Goal: Find specific page/section: Find specific page/section

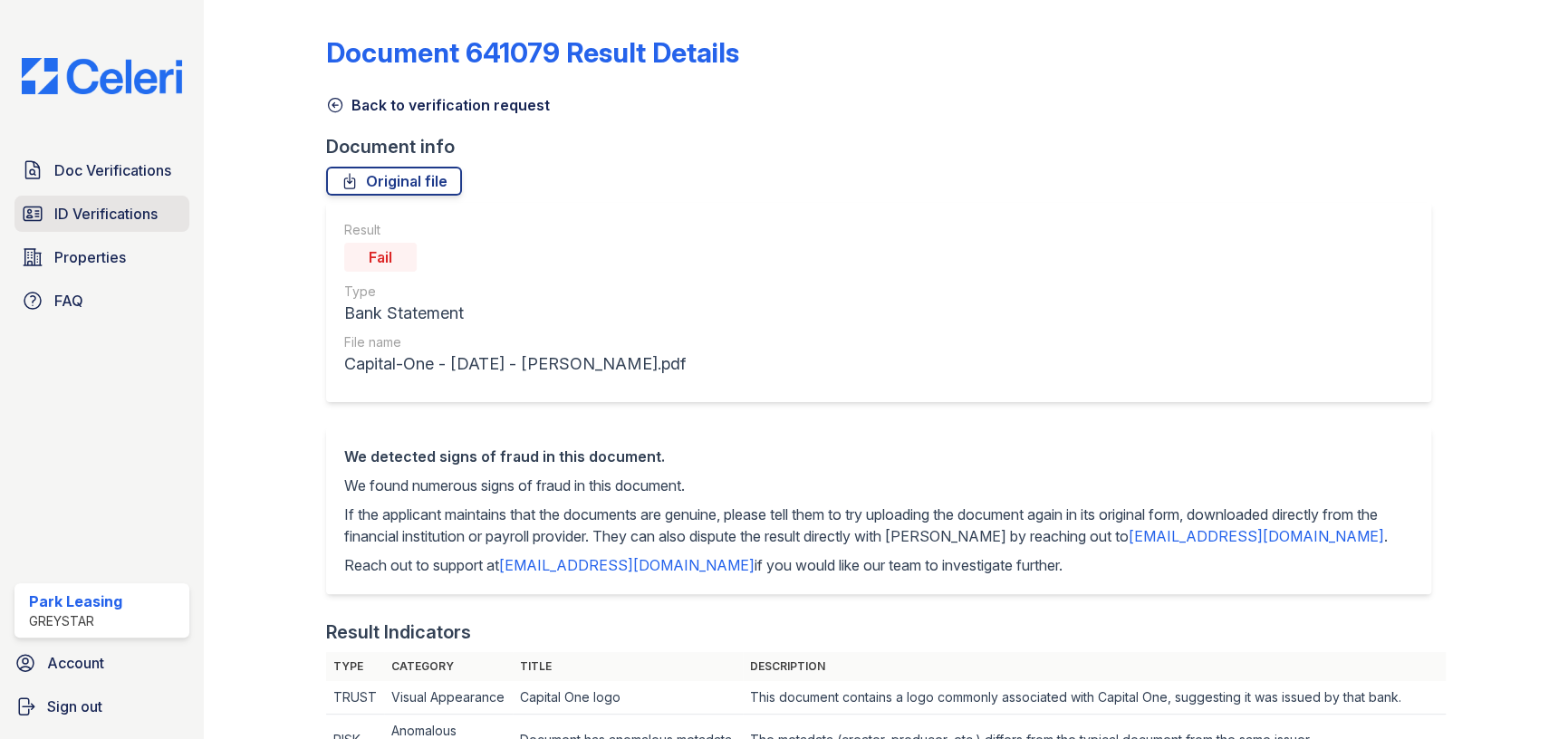
click at [139, 217] on span "ID Verifications" at bounding box center [106, 214] width 104 height 22
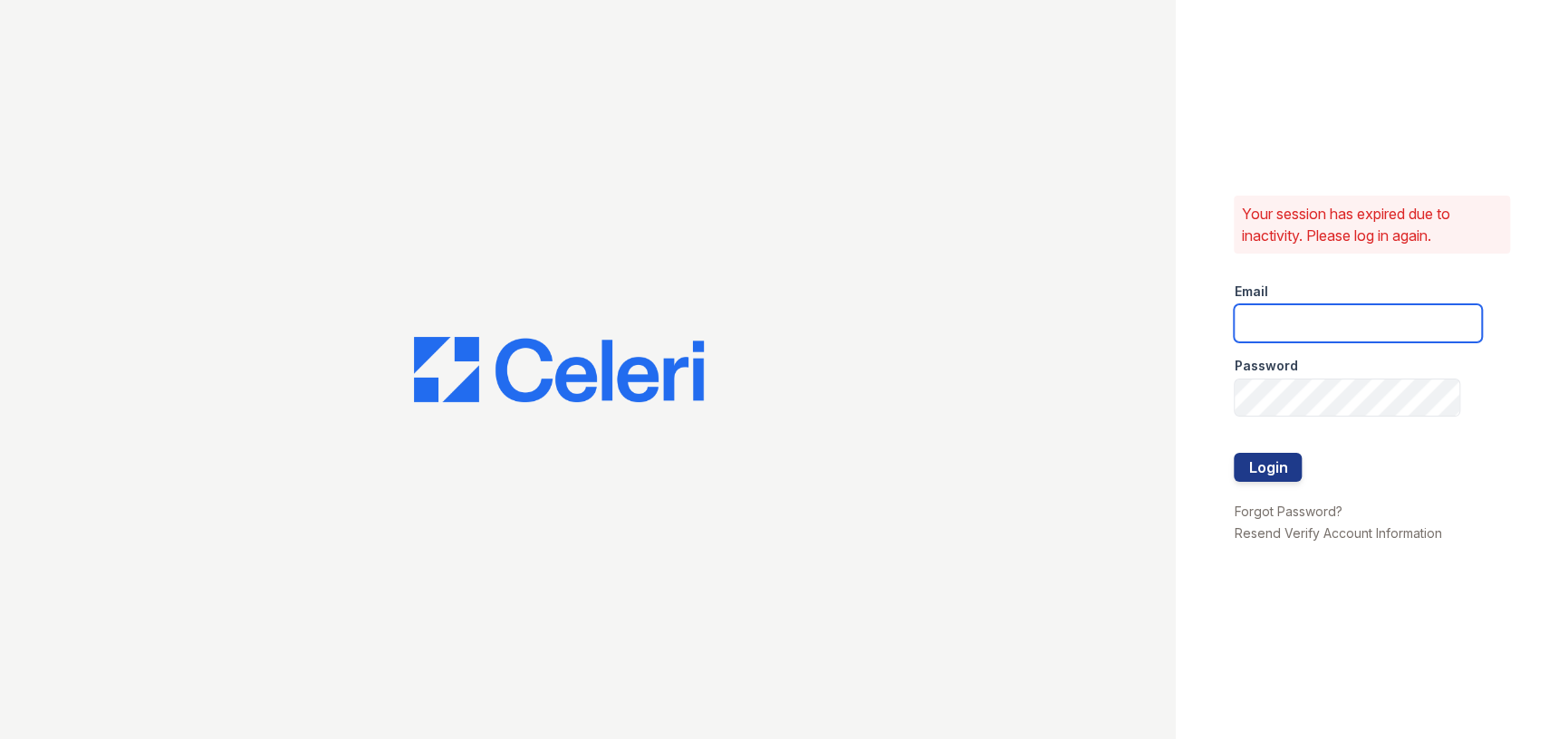
type input "[EMAIL_ADDRESS][DOMAIN_NAME]"
click at [1277, 468] on button "Login" at bounding box center [1268, 467] width 68 height 29
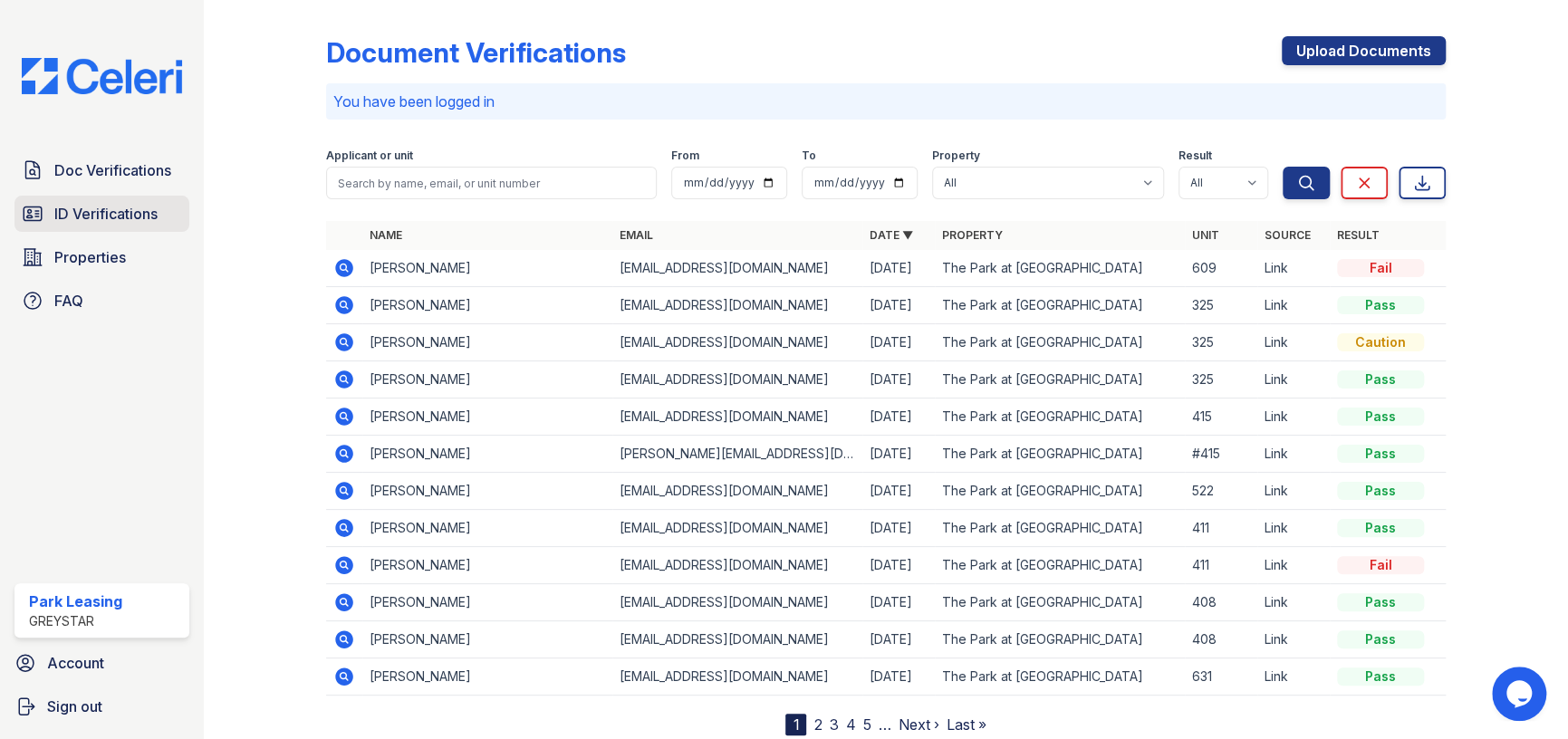
click at [82, 205] on span "ID Verifications" at bounding box center [106, 214] width 104 height 22
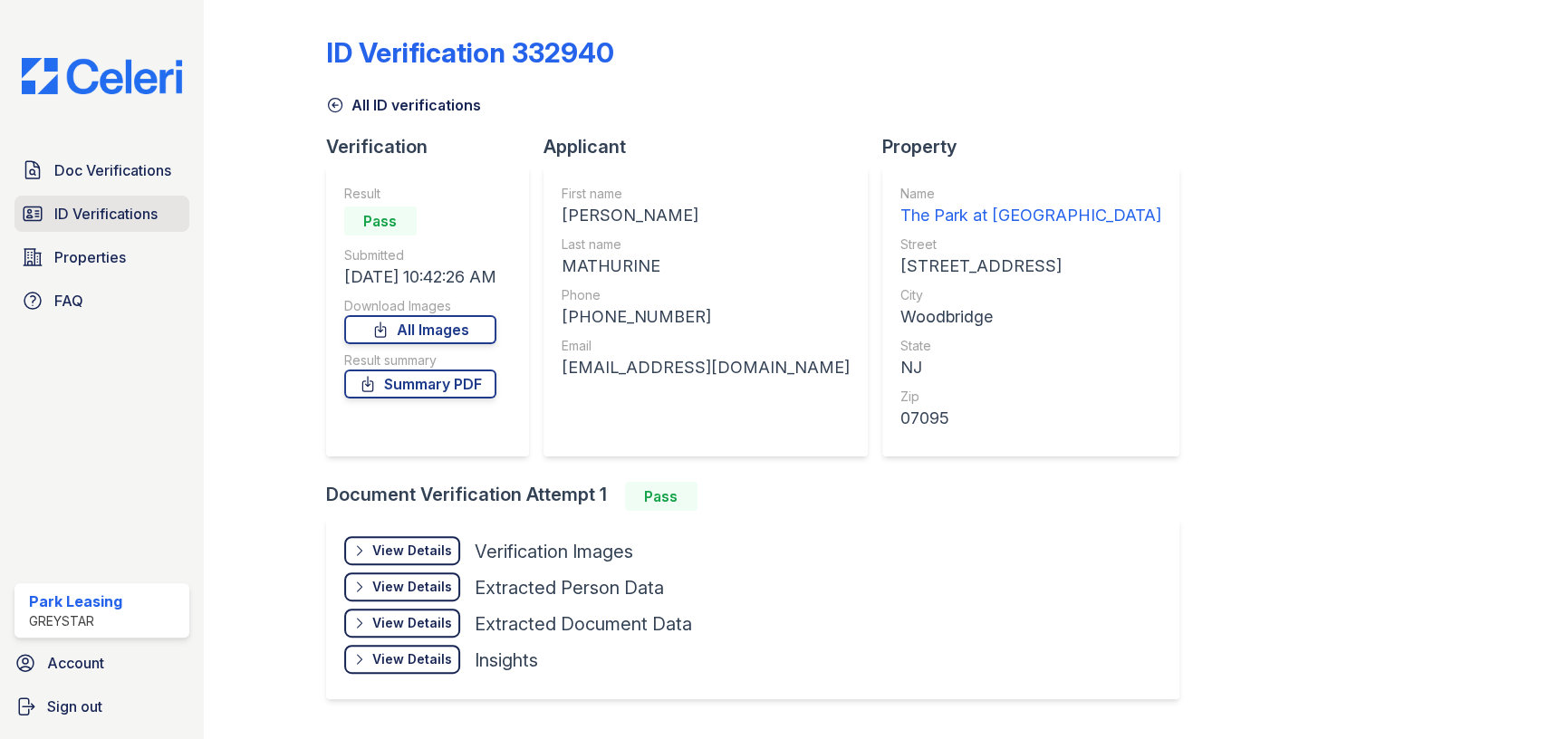
click at [130, 214] on span "ID Verifications" at bounding box center [106, 214] width 104 height 22
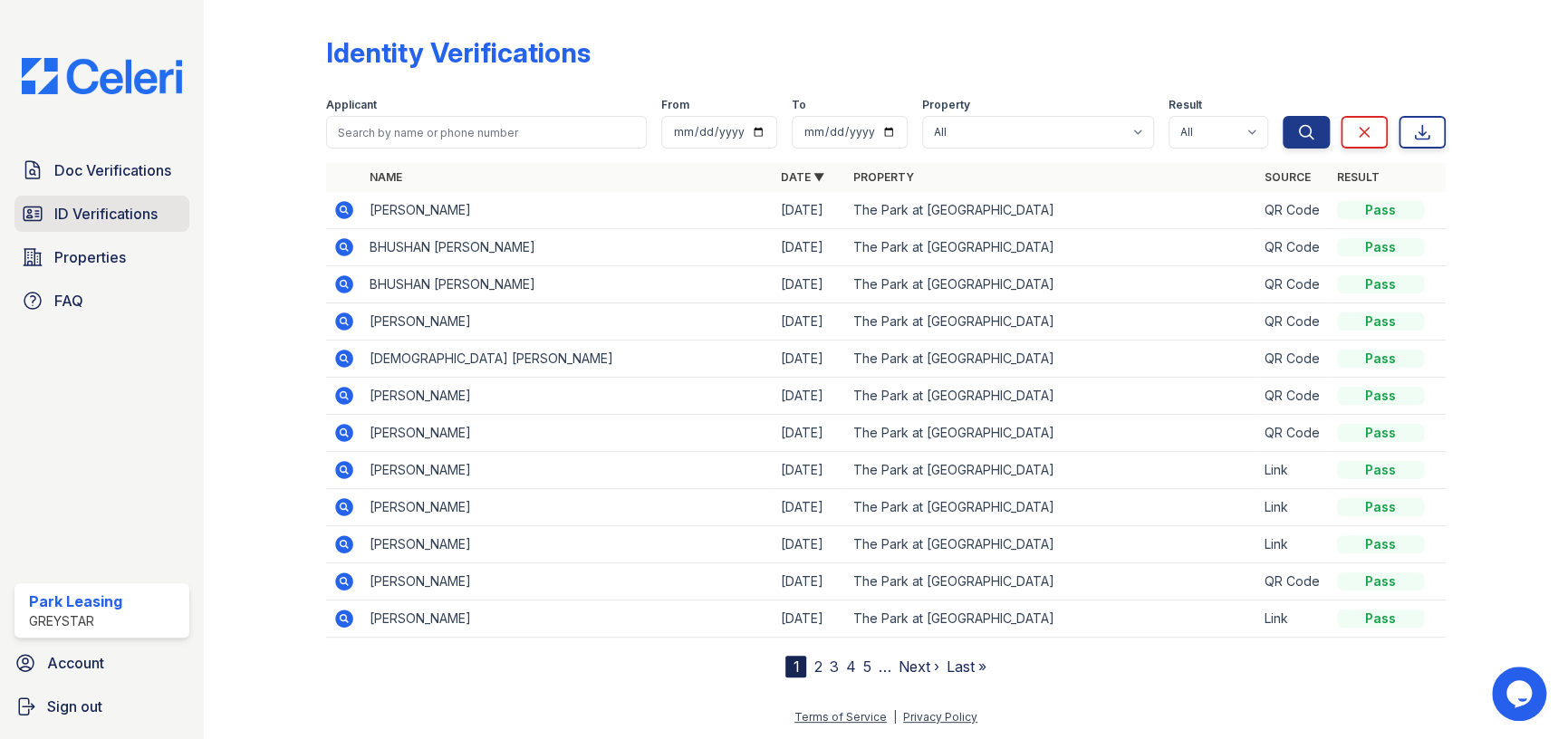
click at [141, 211] on span "ID Verifications" at bounding box center [106, 214] width 104 height 22
click at [139, 219] on span "ID Verifications" at bounding box center [106, 214] width 104 height 22
